Goal: Find specific page/section: Find specific page/section

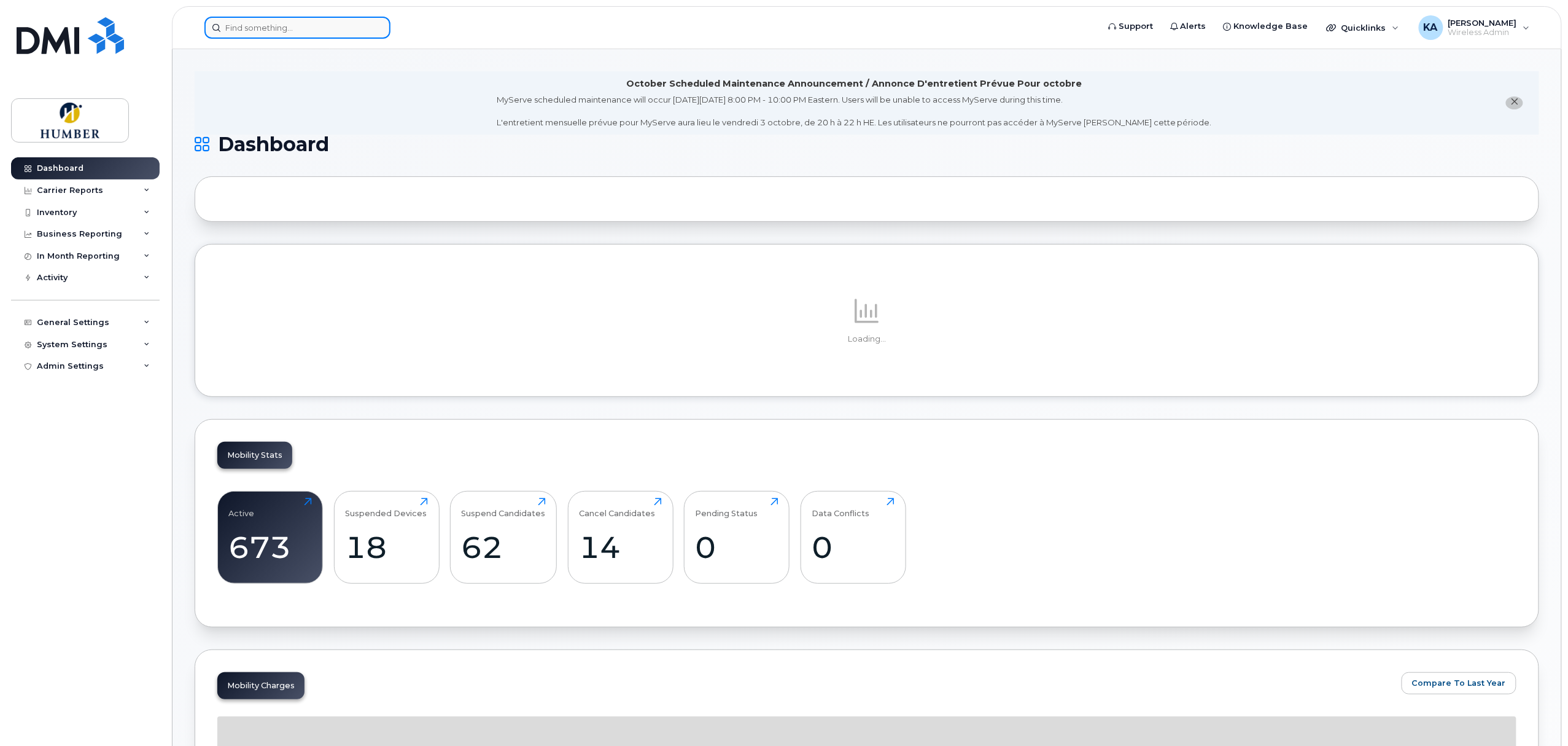
click at [267, 25] on input at bounding box center [297, 27] width 186 height 22
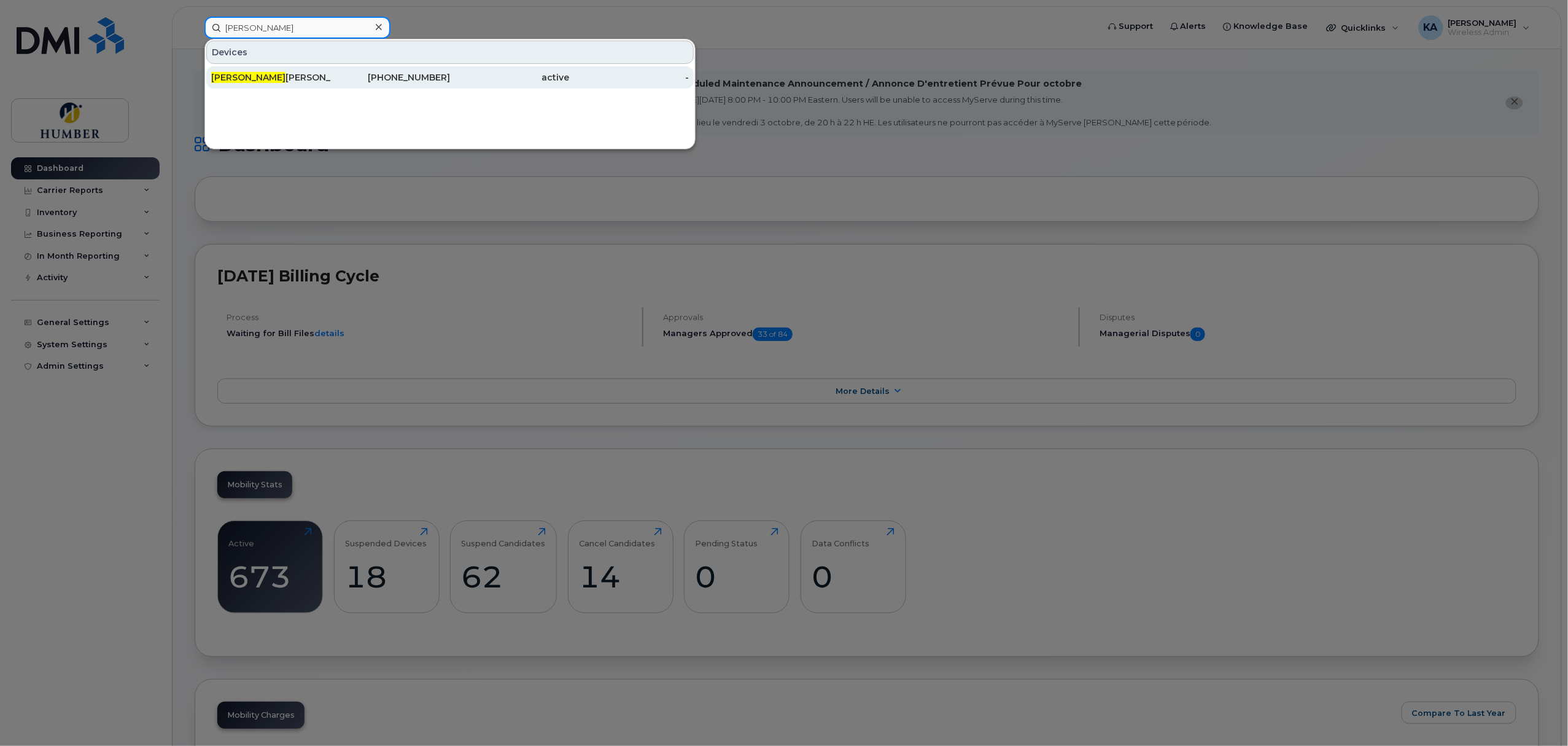
type input "[PERSON_NAME]"
click at [269, 67] on div "[PERSON_NAME]" at bounding box center [271, 77] width 120 height 22
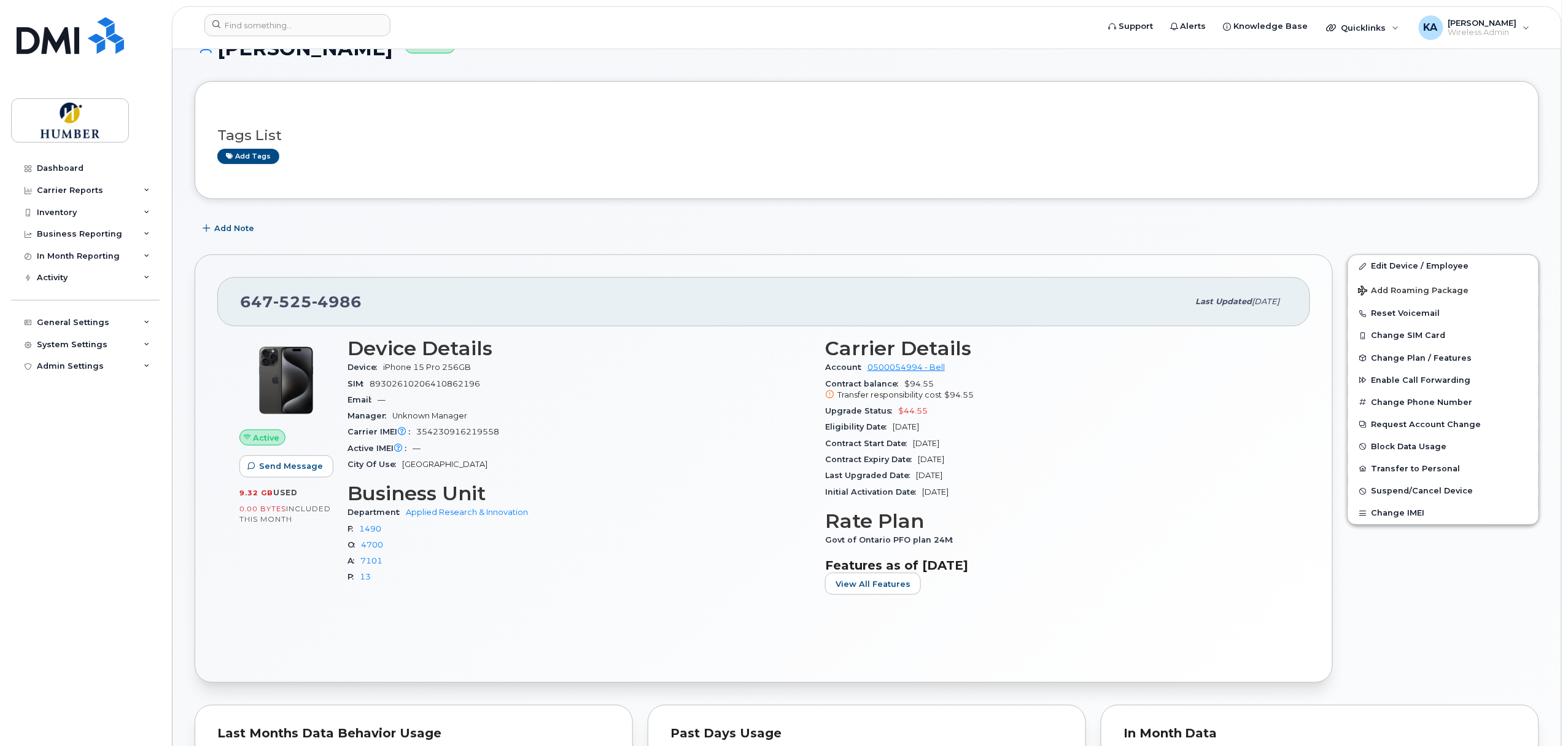
scroll to position [109, 0]
